Goal: Task Accomplishment & Management: Manage account settings

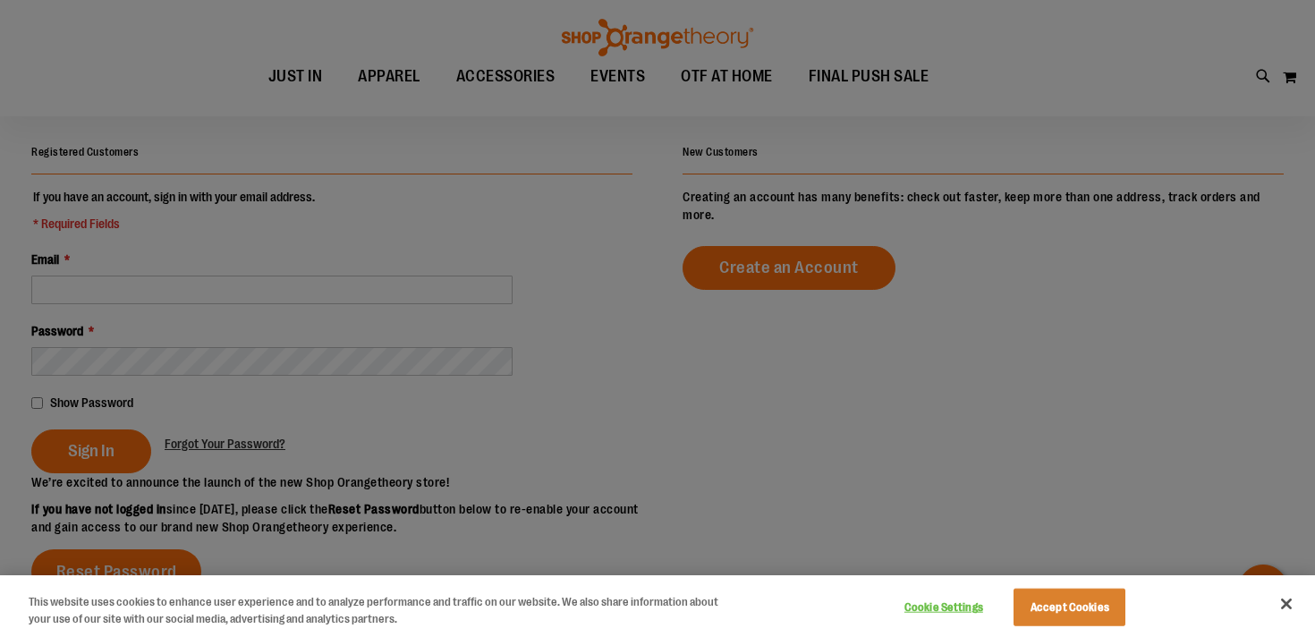
scroll to position [141, 0]
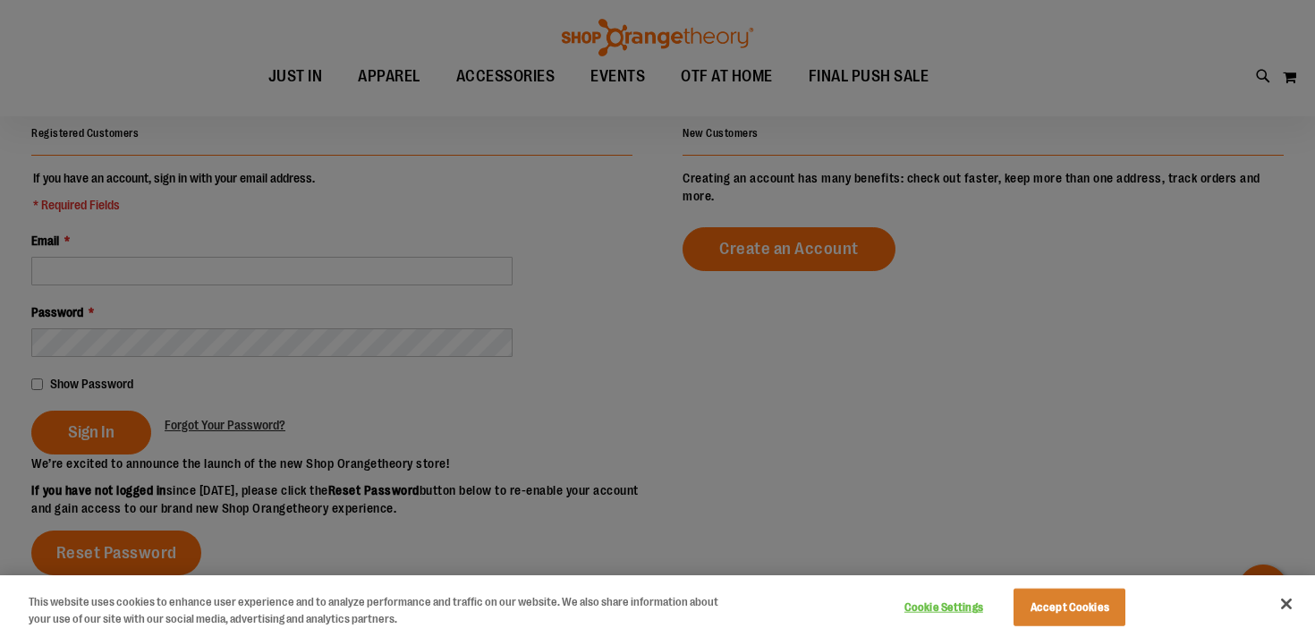
click at [316, 267] on div at bounding box center [657, 318] width 1315 height 637
click at [725, 307] on div at bounding box center [657, 318] width 1315 height 637
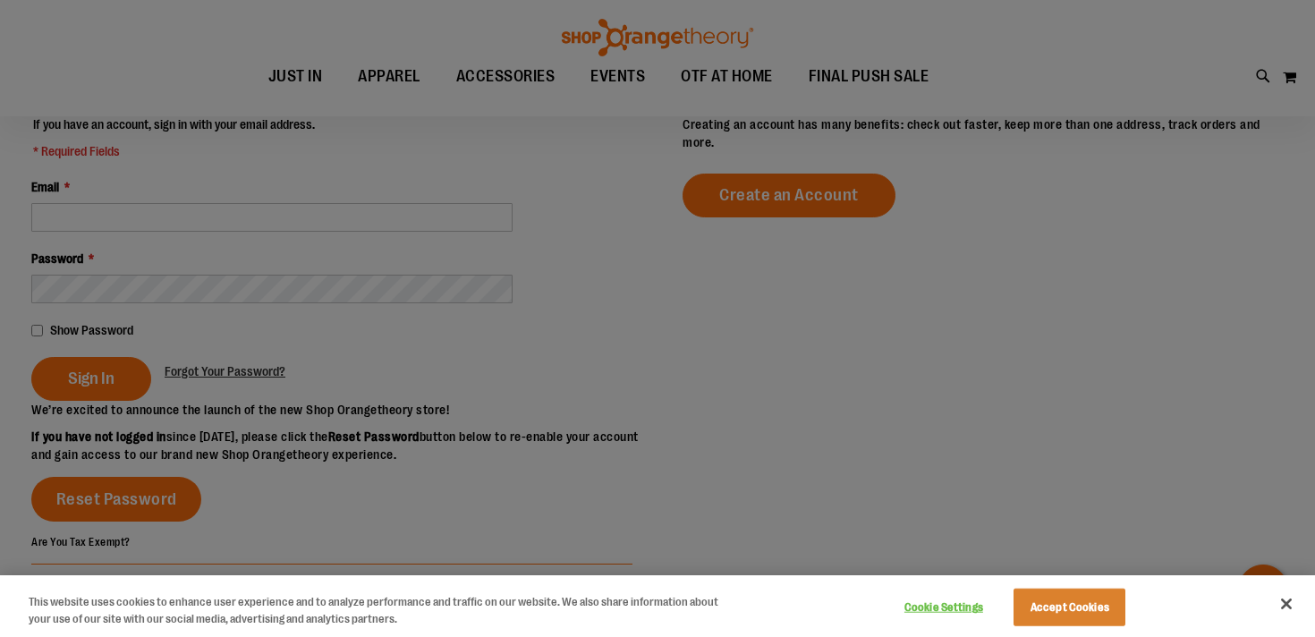
scroll to position [193, 0]
click at [96, 378] on div at bounding box center [657, 318] width 1315 height 637
click at [745, 277] on div at bounding box center [657, 318] width 1315 height 637
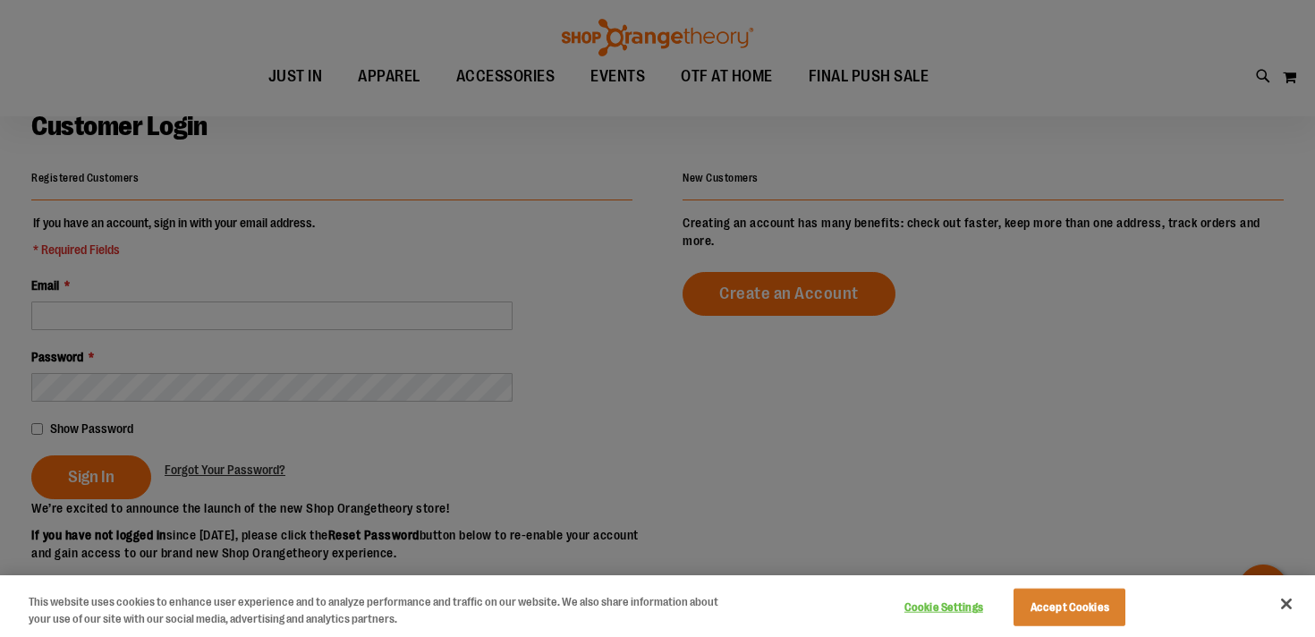
scroll to position [0, 0]
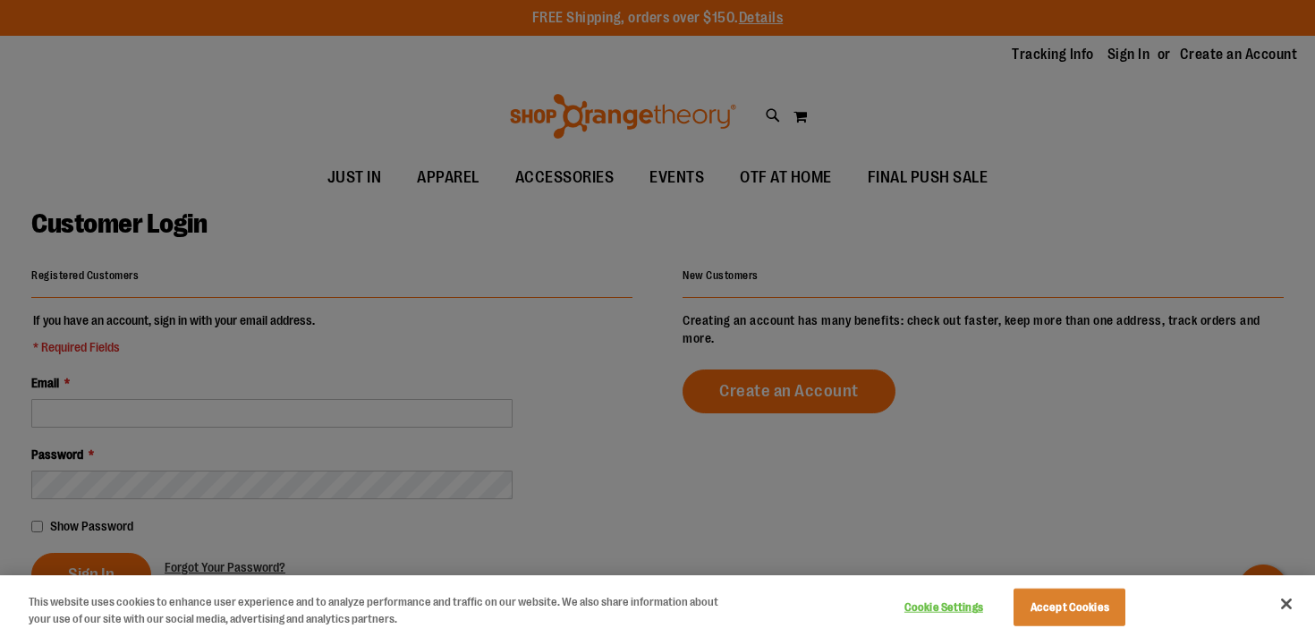
click at [171, 412] on div at bounding box center [657, 318] width 1315 height 637
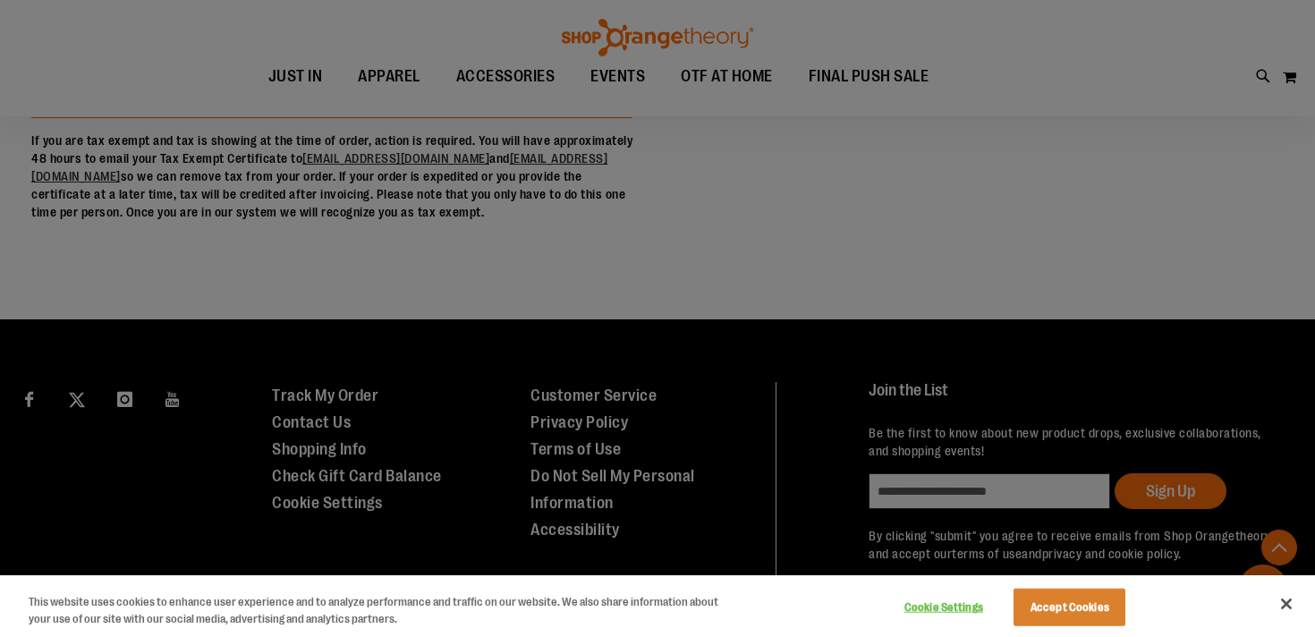
scroll to position [708, 0]
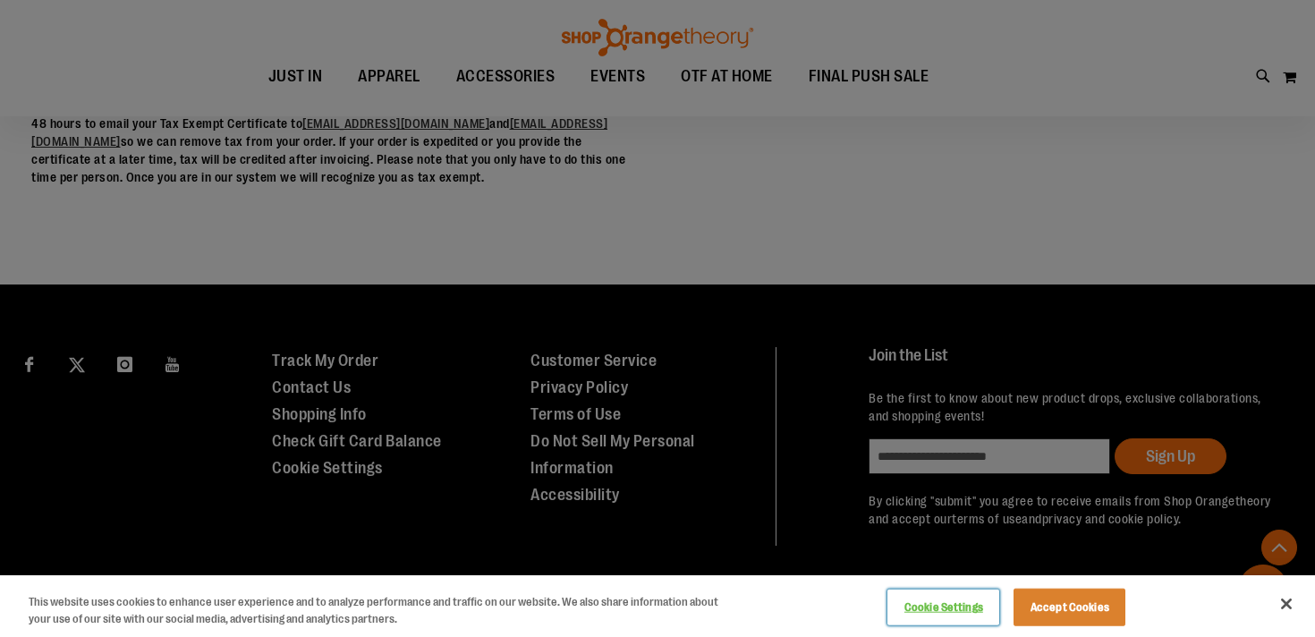
click at [943, 602] on button "Cookie Settings" at bounding box center [943, 607] width 112 height 36
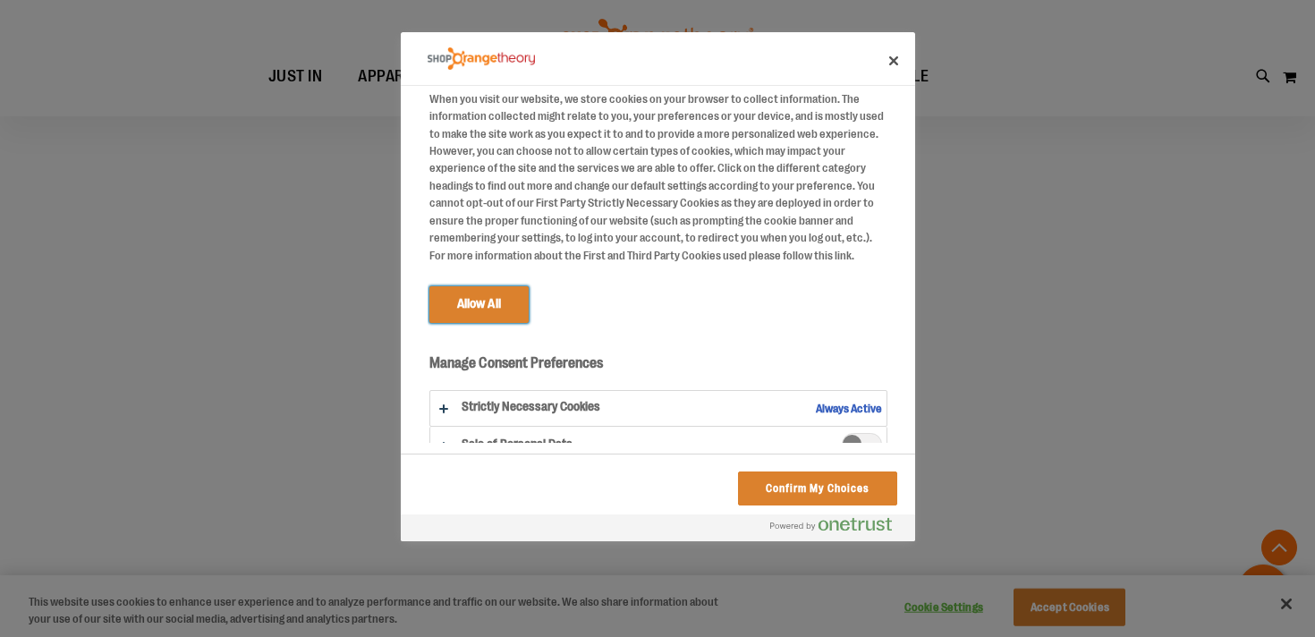
scroll to position [59, 0]
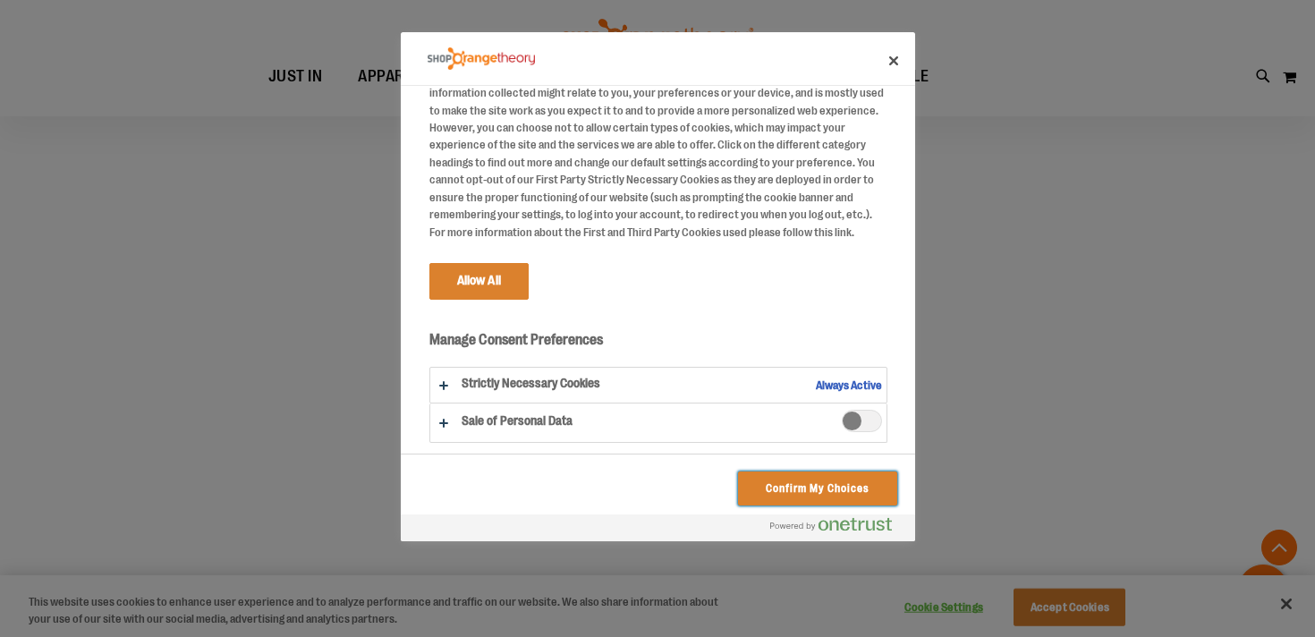
click at [834, 488] on button "Confirm My Choices" at bounding box center [817, 488] width 158 height 34
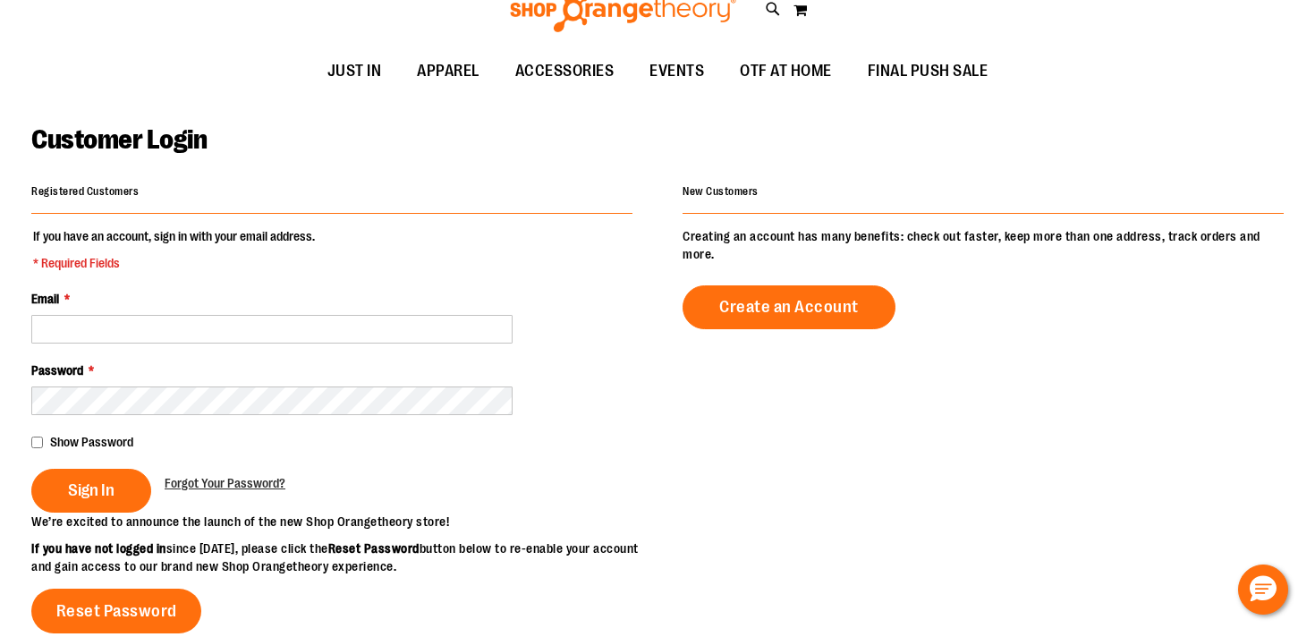
scroll to position [0, 0]
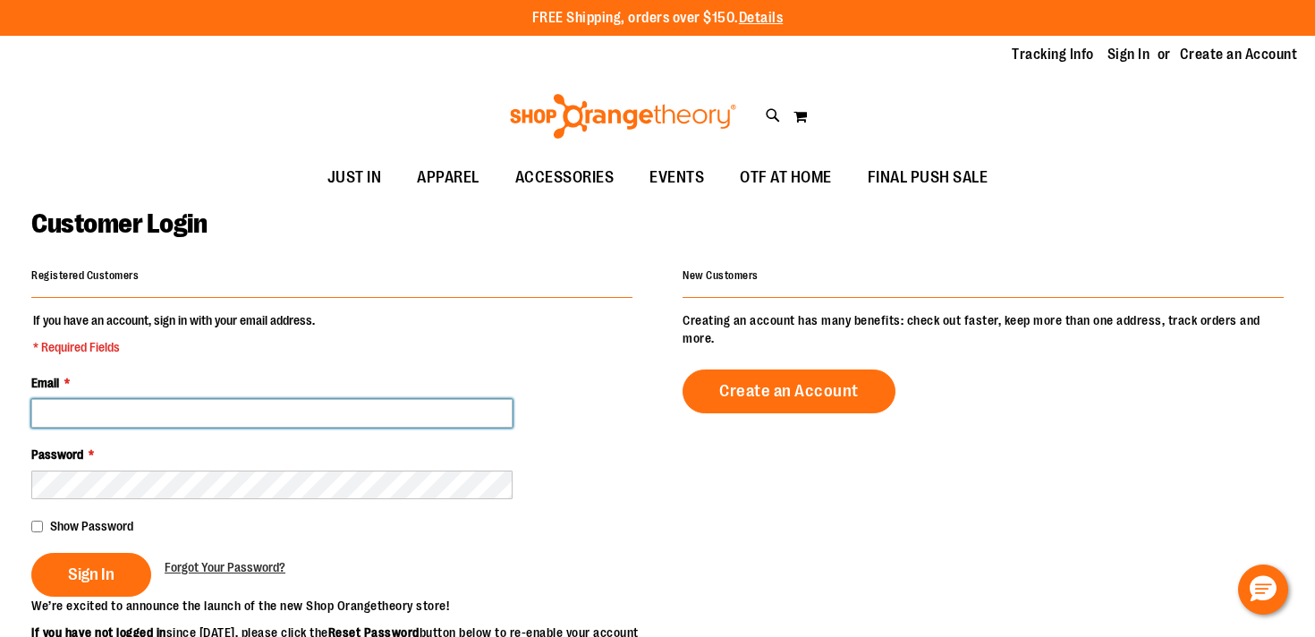
click at [416, 406] on input "Email *" at bounding box center [271, 413] width 481 height 29
type input "**********"
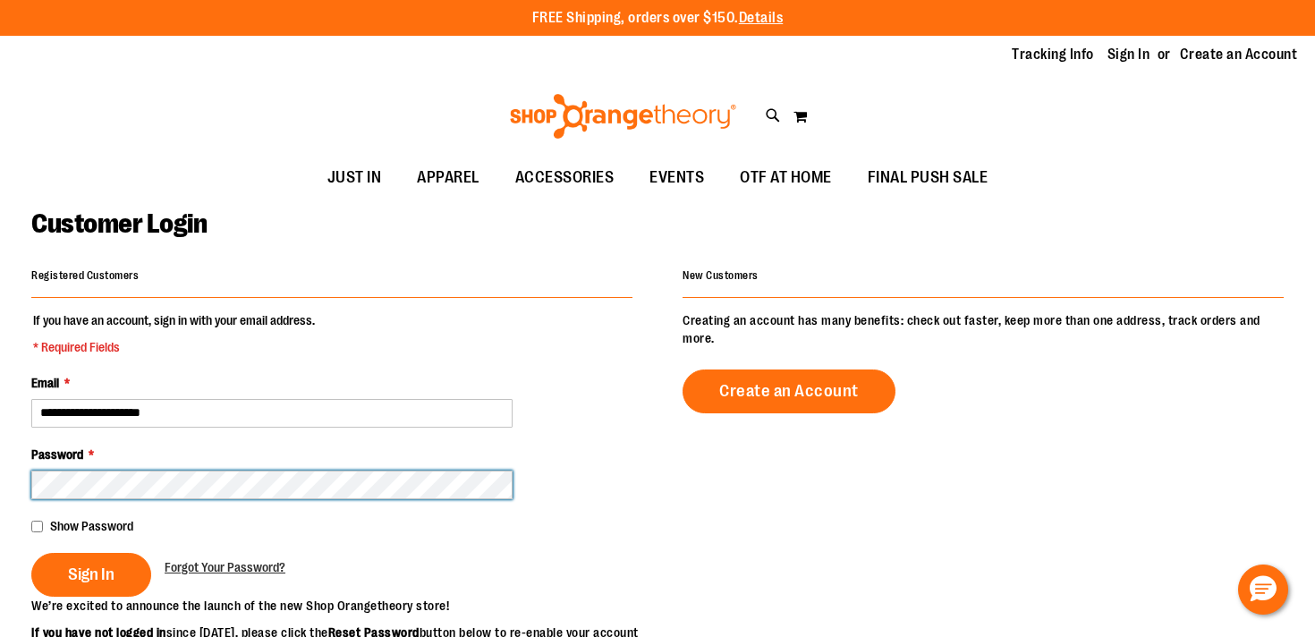
click at [31, 553] on button "Sign In" at bounding box center [91, 575] width 120 height 44
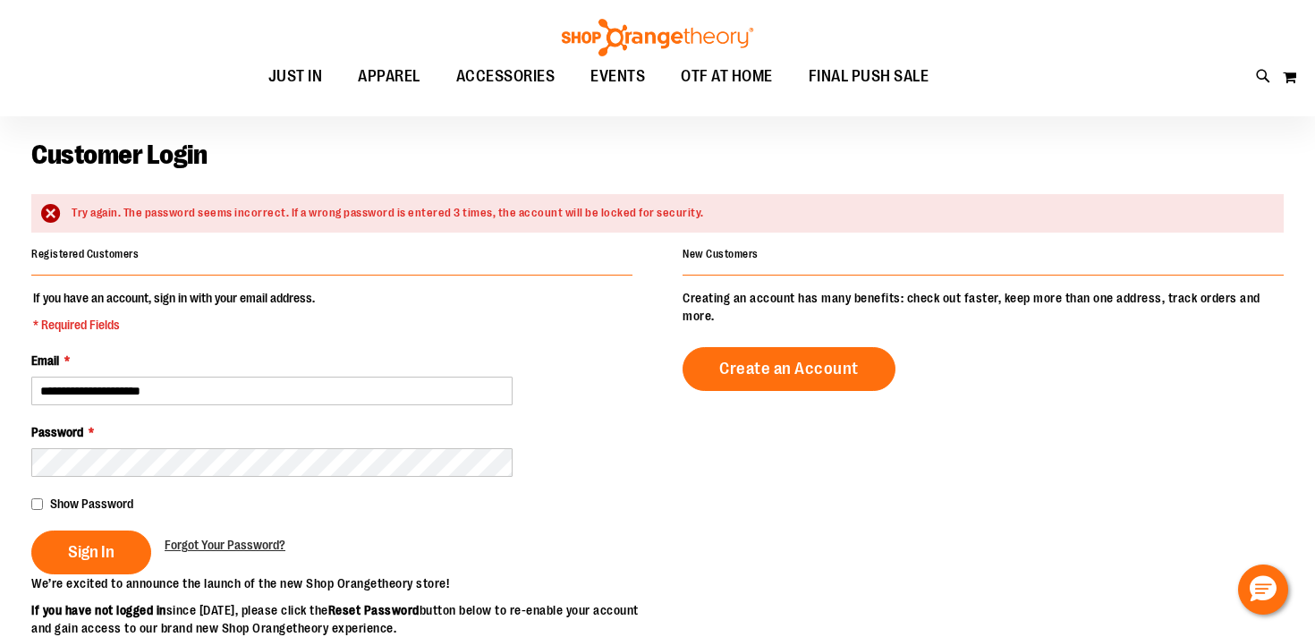
scroll to position [93, 0]
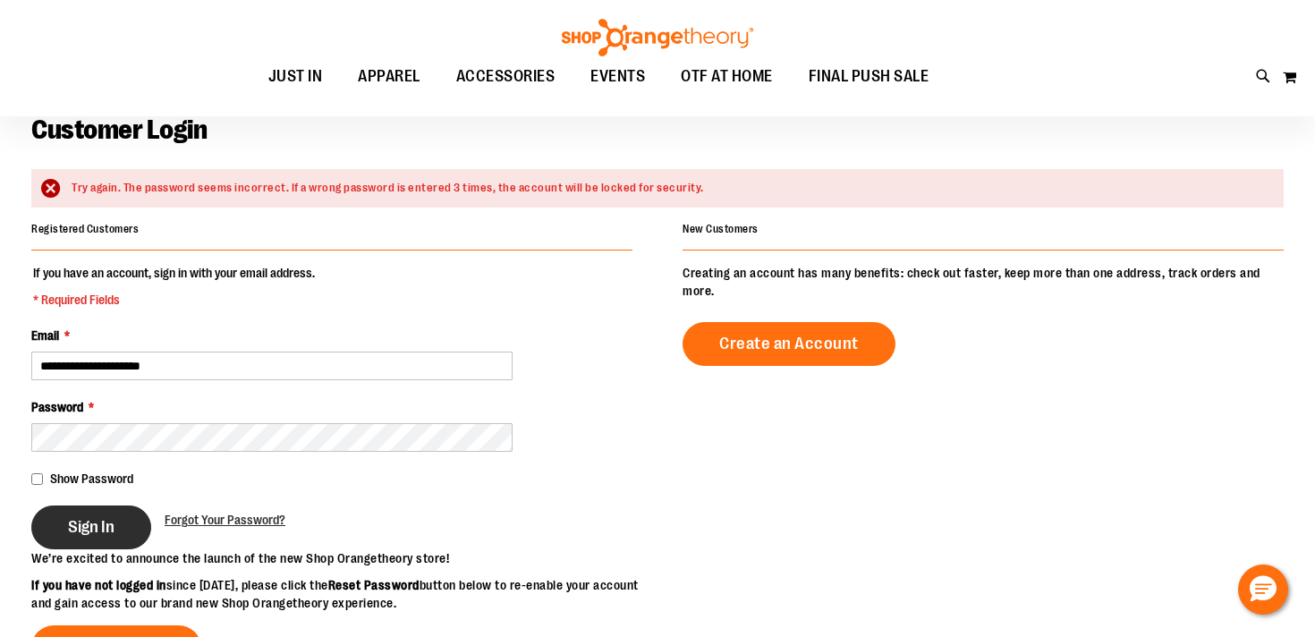
click at [86, 530] on span "Sign In" at bounding box center [91, 527] width 47 height 20
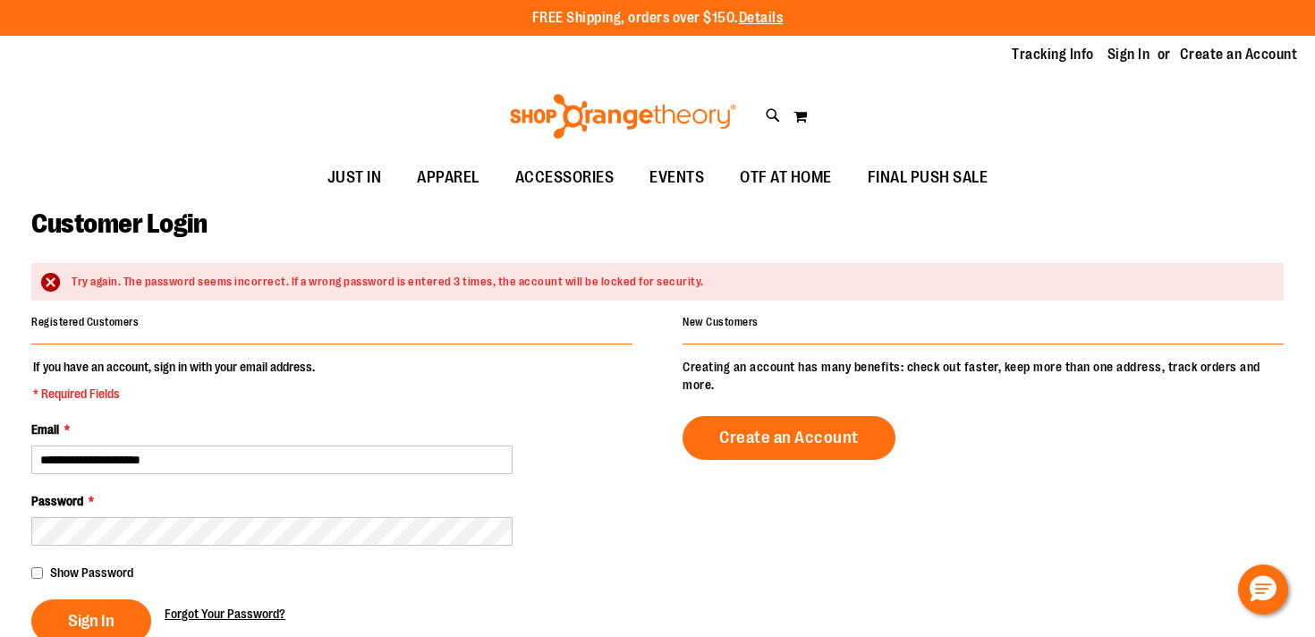
click at [221, 612] on span "Forgot Your Password?" at bounding box center [225, 613] width 121 height 14
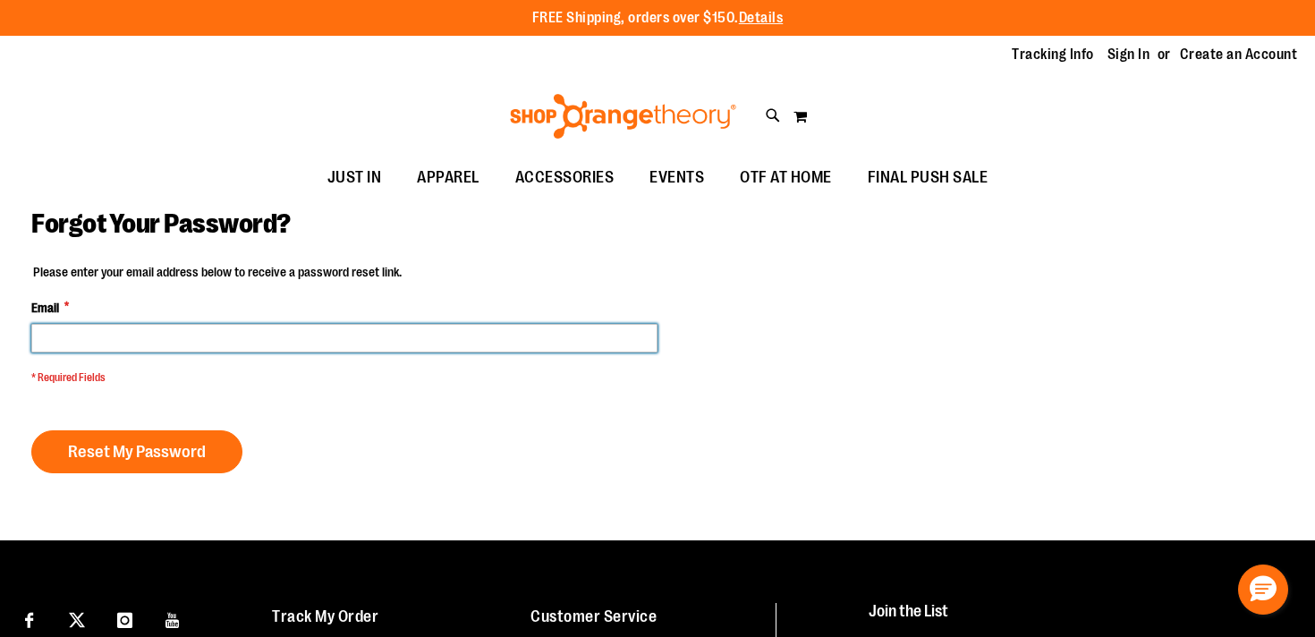
click at [188, 345] on input "Email *" at bounding box center [344, 338] width 626 height 29
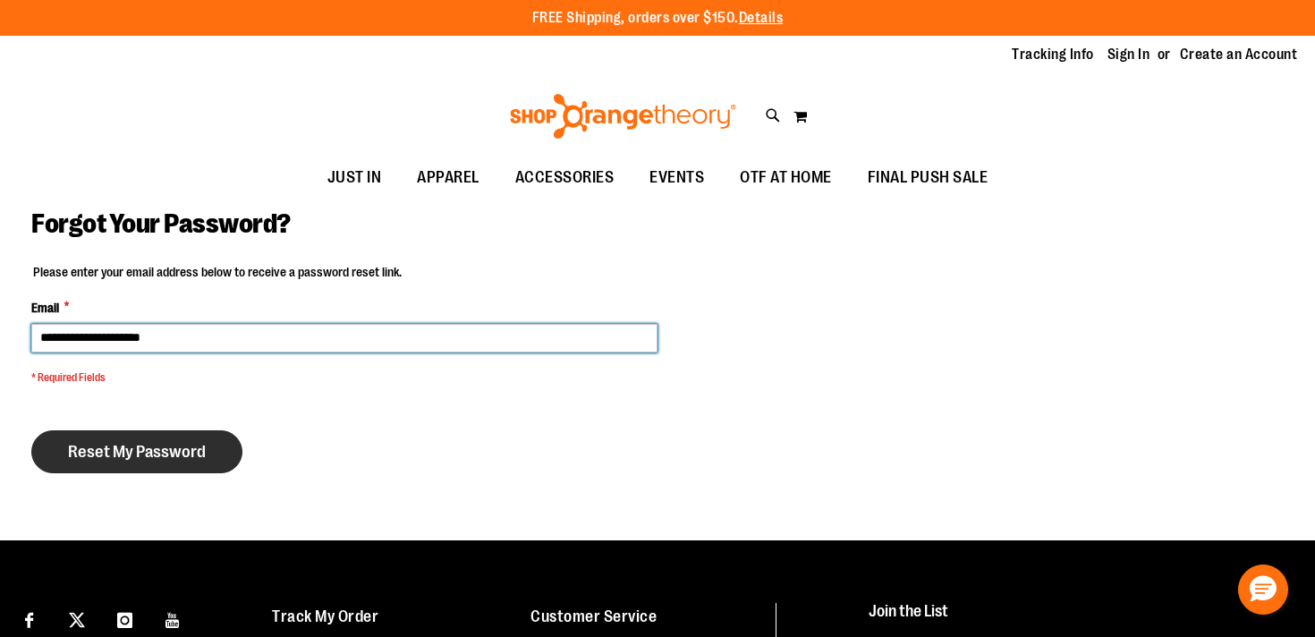
type input "**********"
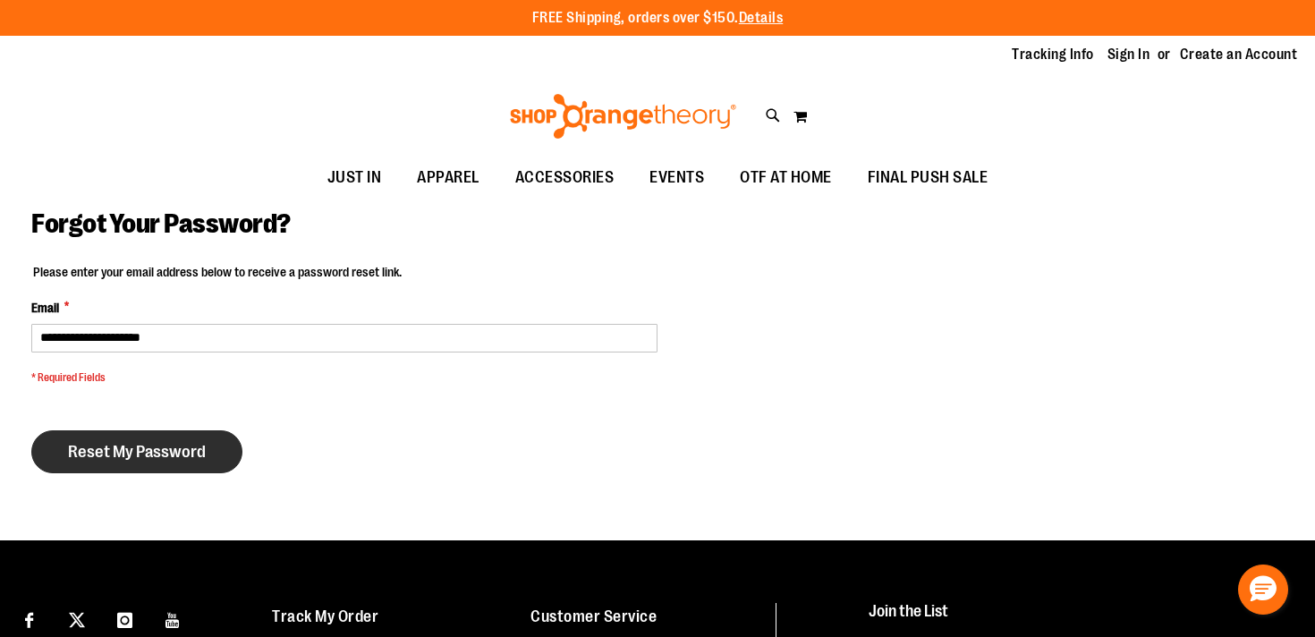
click at [132, 447] on span "Reset My Password" at bounding box center [137, 452] width 138 height 20
